Goal: Navigation & Orientation: Find specific page/section

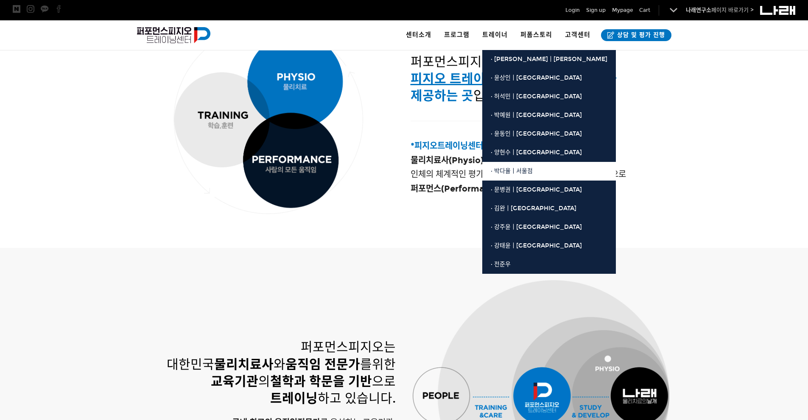
click at [515, 171] on span "· 박다율ㅣ서울점" at bounding box center [511, 170] width 42 height 7
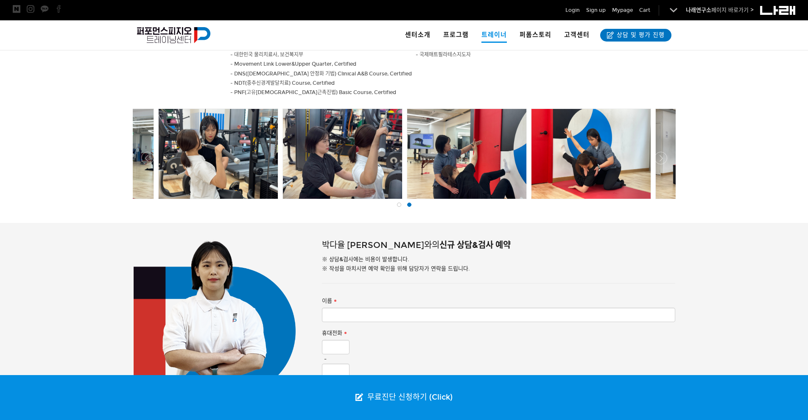
scroll to position [350, 0]
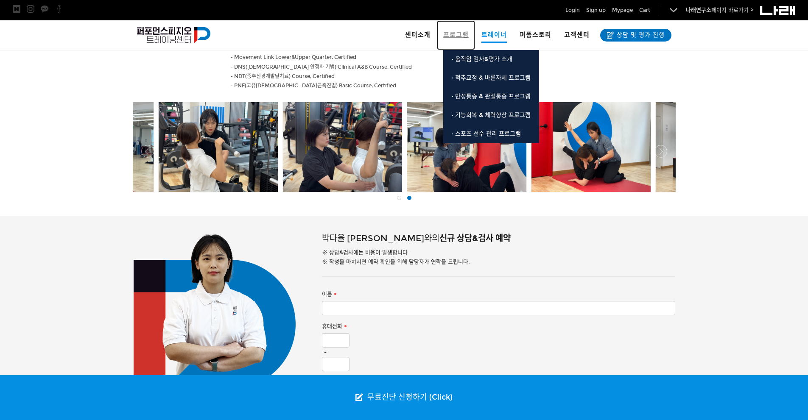
click at [449, 45] on link "프로그램" at bounding box center [456, 35] width 38 height 30
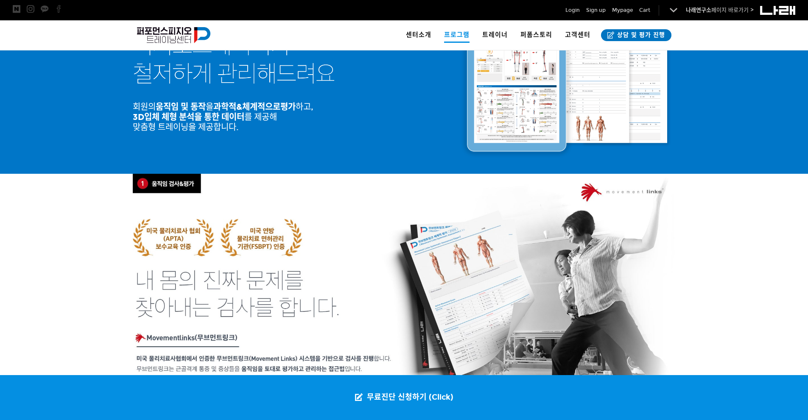
scroll to position [339, 0]
